Goal: Task Accomplishment & Management: Manage account settings

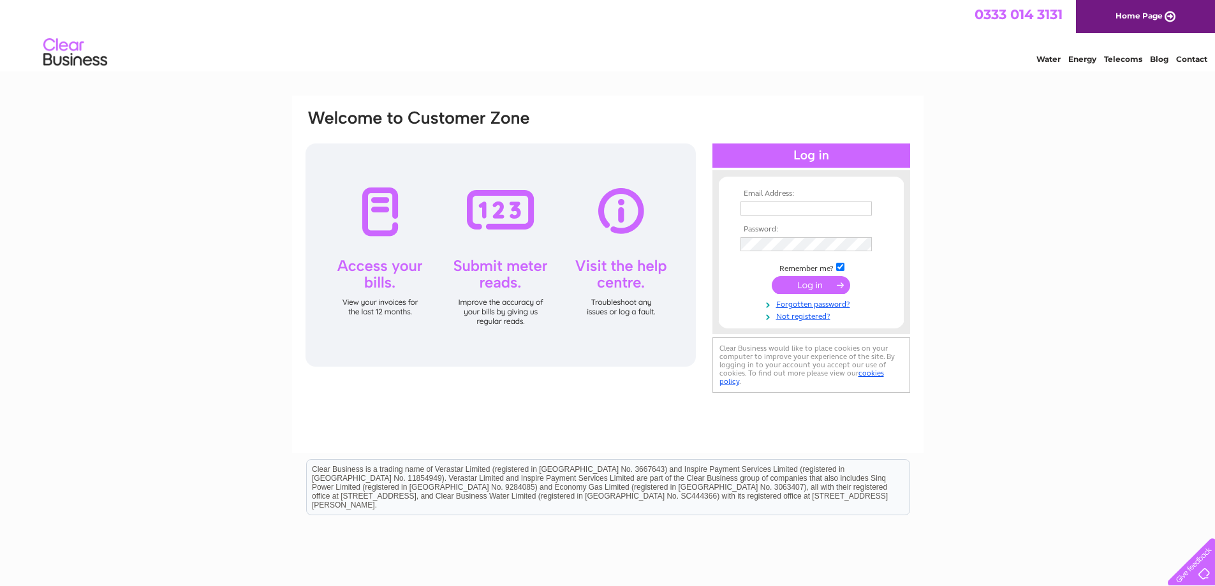
click at [772, 207] on input "text" at bounding box center [806, 209] width 131 height 14
type input "[EMAIL_ADDRESS][DOMAIN_NAME]"
click at [812, 283] on input "submit" at bounding box center [811, 287] width 78 height 18
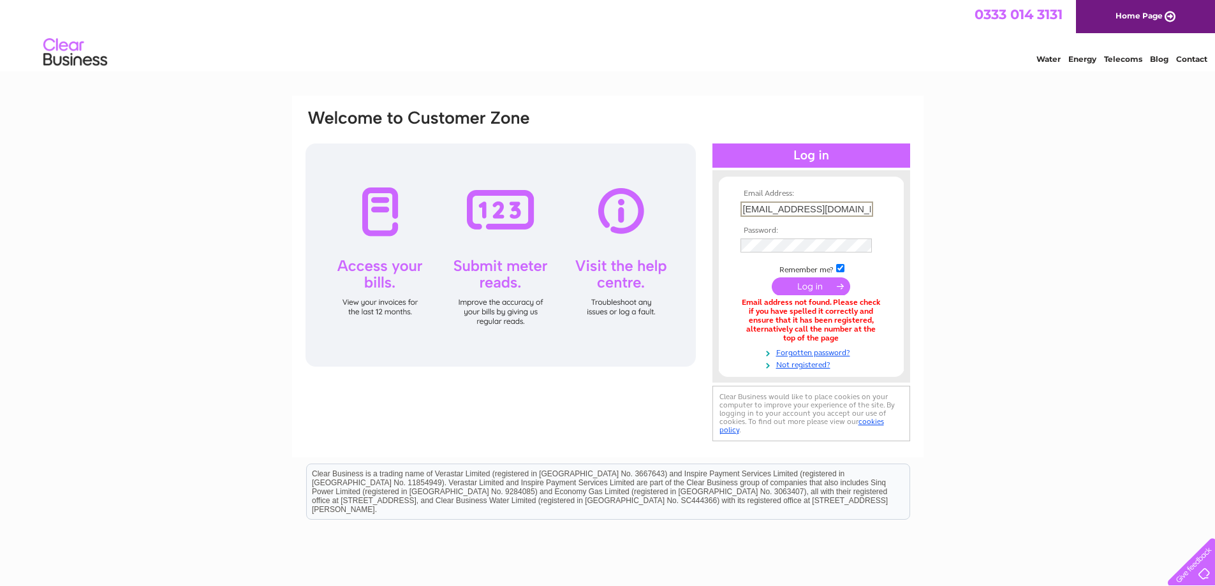
drag, startPoint x: 864, startPoint y: 205, endPoint x: 828, endPoint y: 212, distance: 36.4
click at [828, 212] on input "[EMAIL_ADDRESS][DOMAIN_NAME]" at bounding box center [807, 209] width 133 height 15
click at [824, 281] on input "submit" at bounding box center [811, 285] width 78 height 18
